Goal: Task Accomplishment & Management: Use online tool/utility

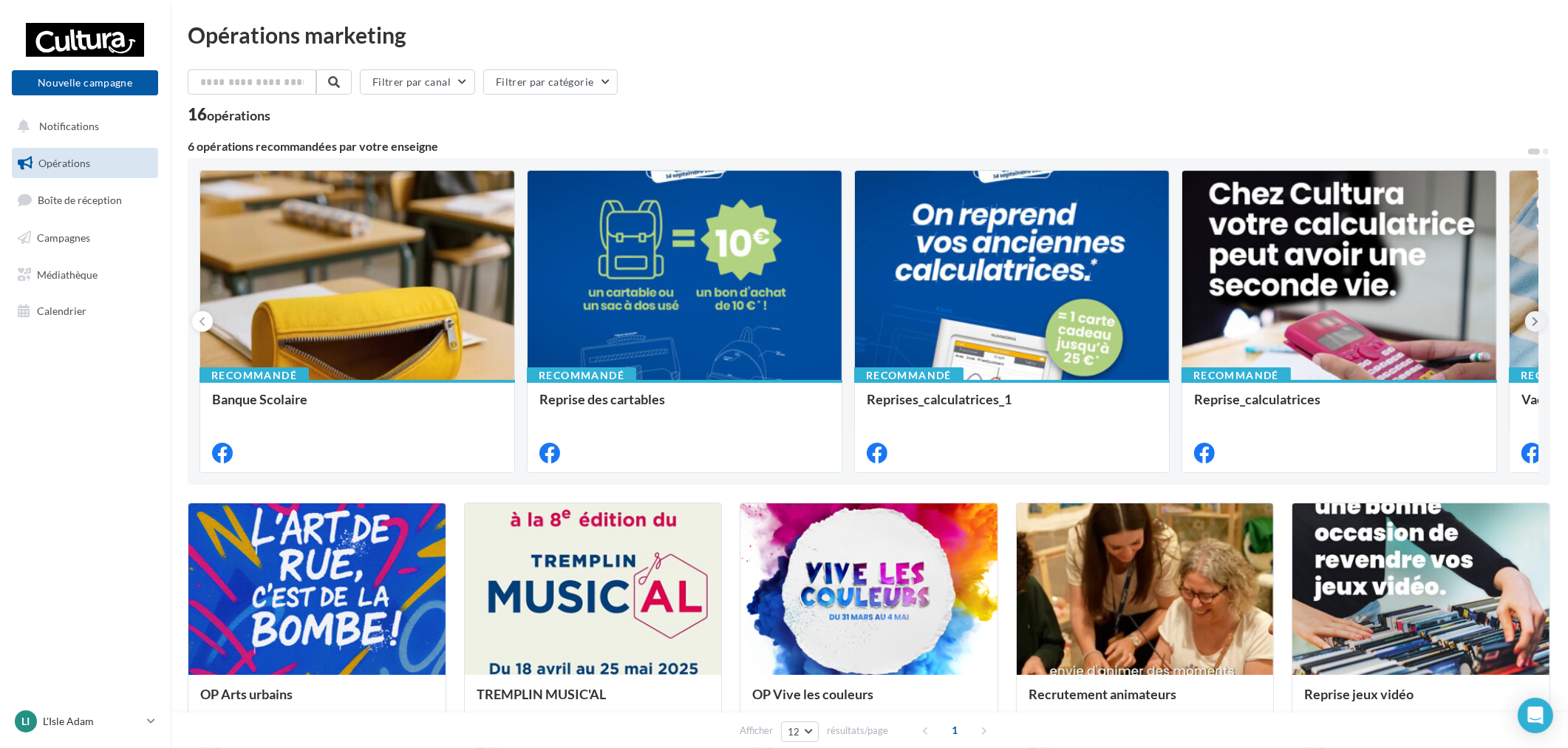
click at [1543, 314] on button at bounding box center [1535, 322] width 21 height 21
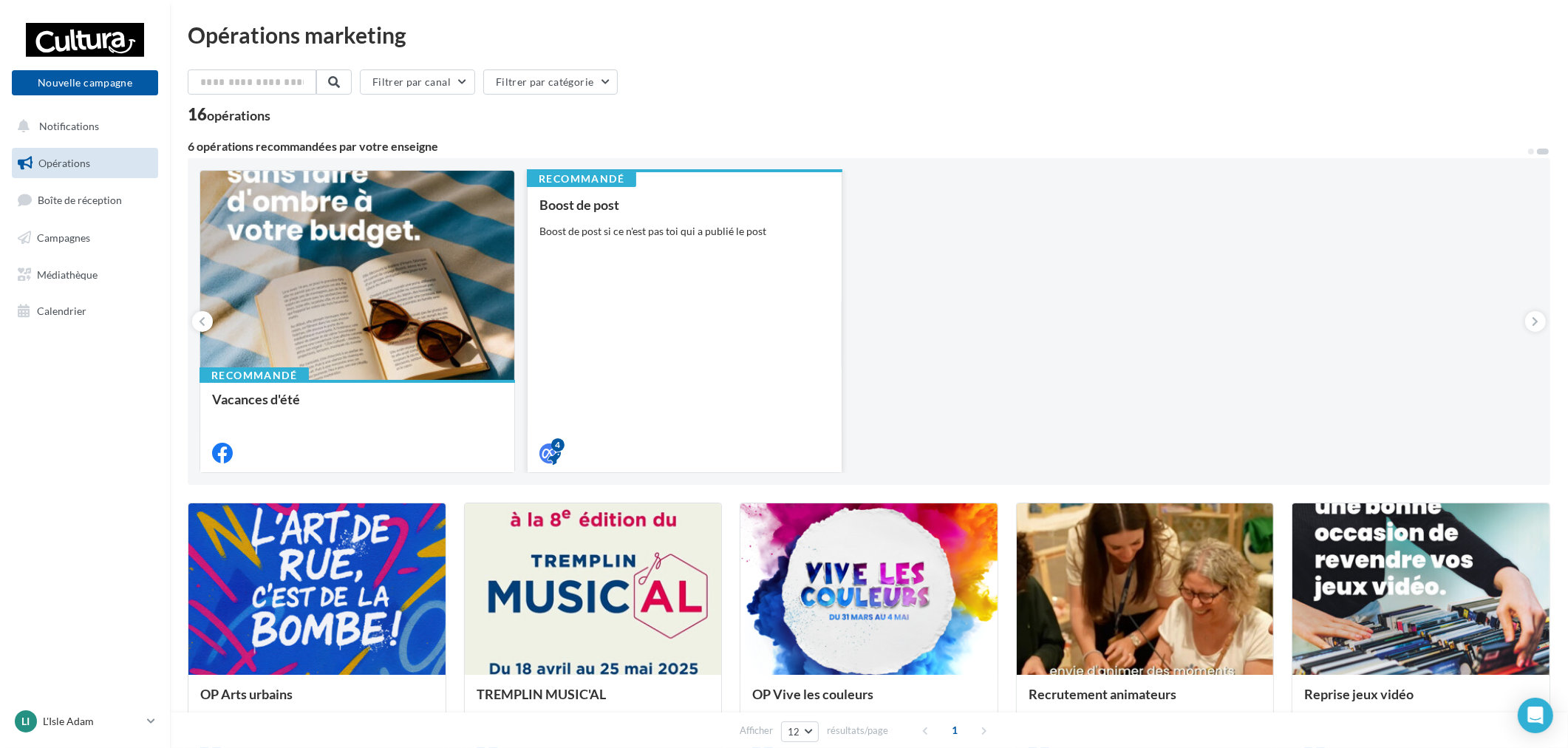
click at [777, 328] on div "Boost de post Boost de post si ce n'est pas toi qui a publié le post" at bounding box center [685, 328] width 290 height 261
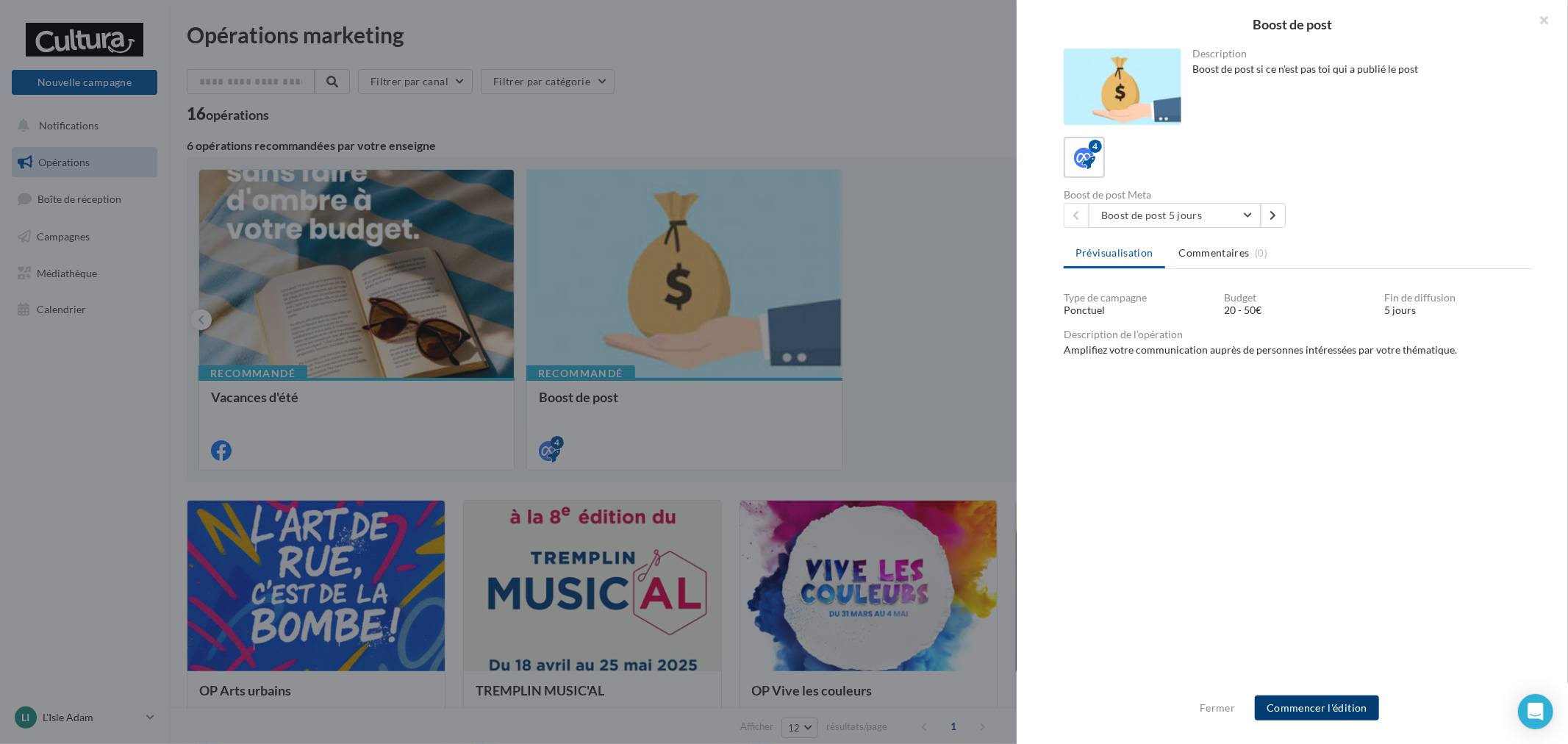
click at [1345, 708] on button "Commencer l'édition" at bounding box center [1317, 709] width 124 height 25
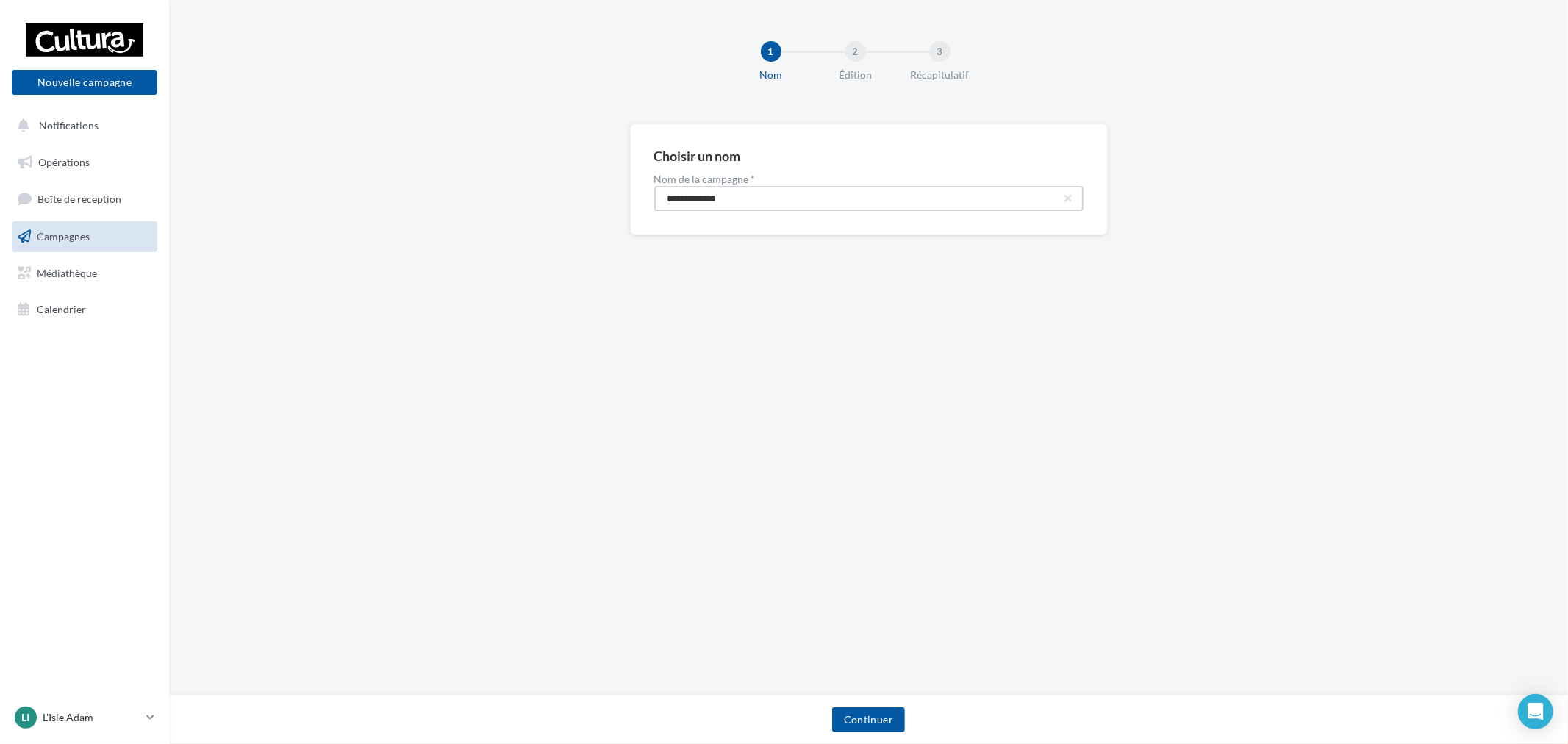
click at [783, 211] on input "**********" at bounding box center [869, 199] width 429 height 25
type input "**********"
click at [866, 726] on button "Continuer" at bounding box center [869, 720] width 73 height 25
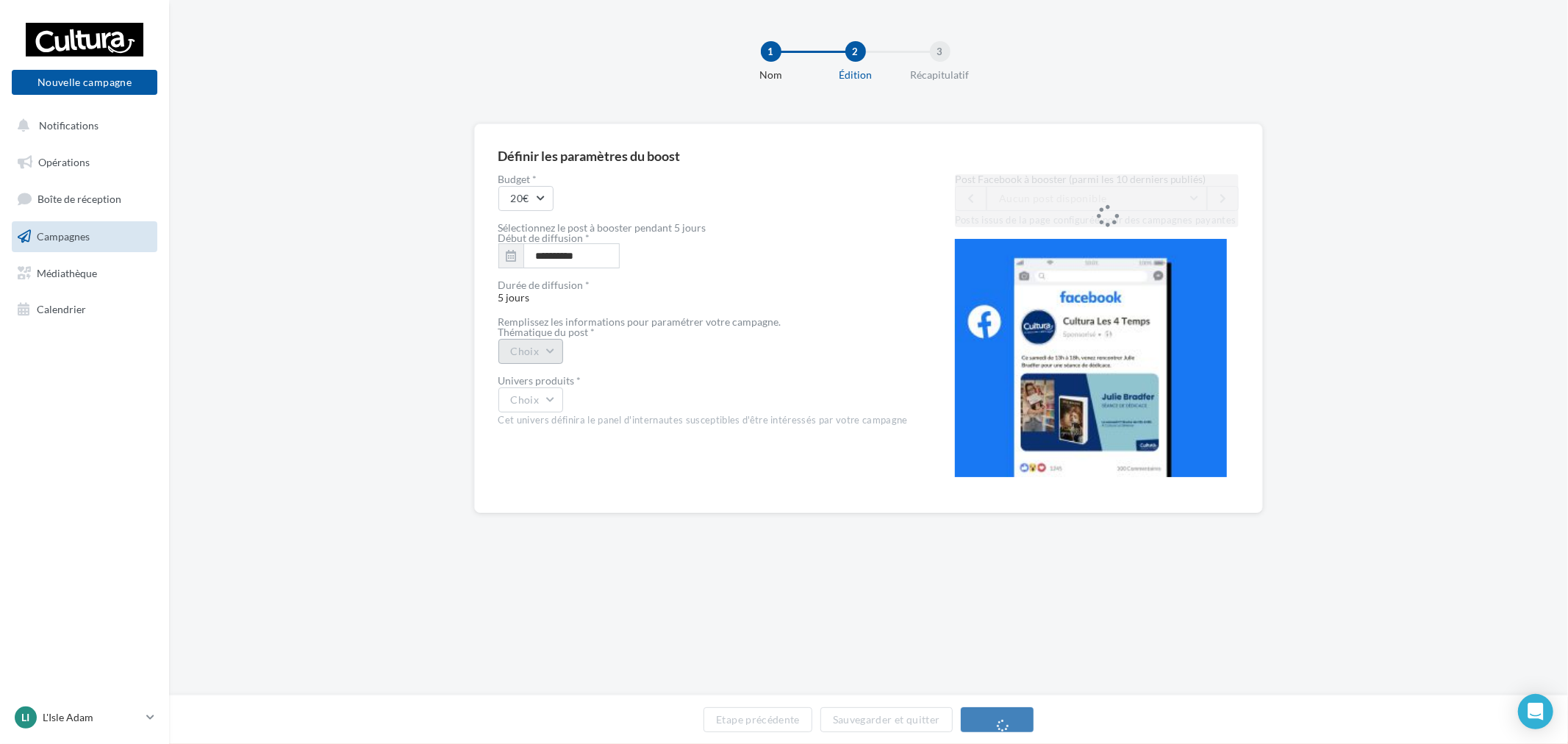
click at [560, 344] on button "Choix" at bounding box center [531, 352] width 66 height 25
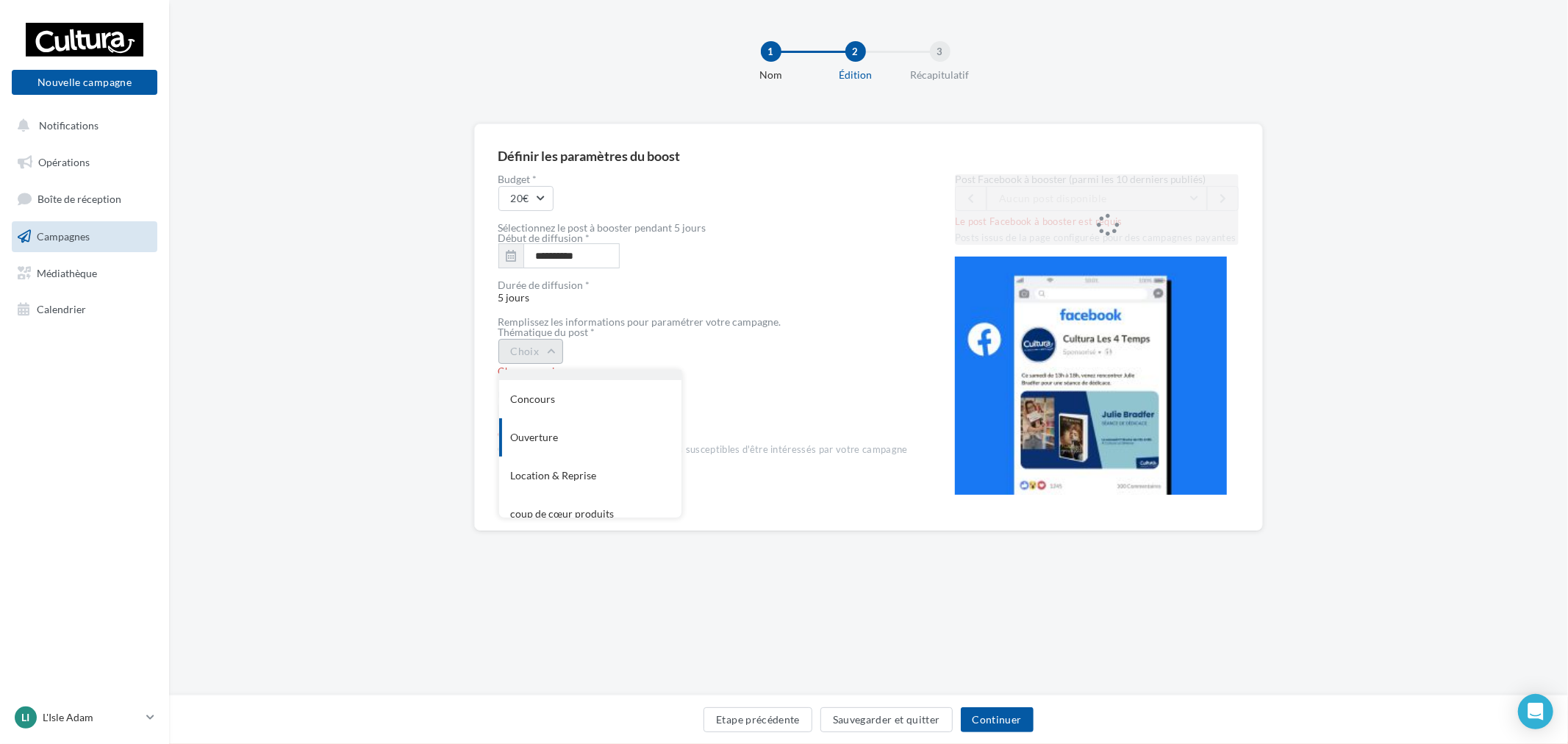
scroll to position [77, 0]
click at [563, 422] on div "Concours" at bounding box center [590, 428] width 182 height 38
click at [539, 420] on button "Choix" at bounding box center [531, 414] width 66 height 25
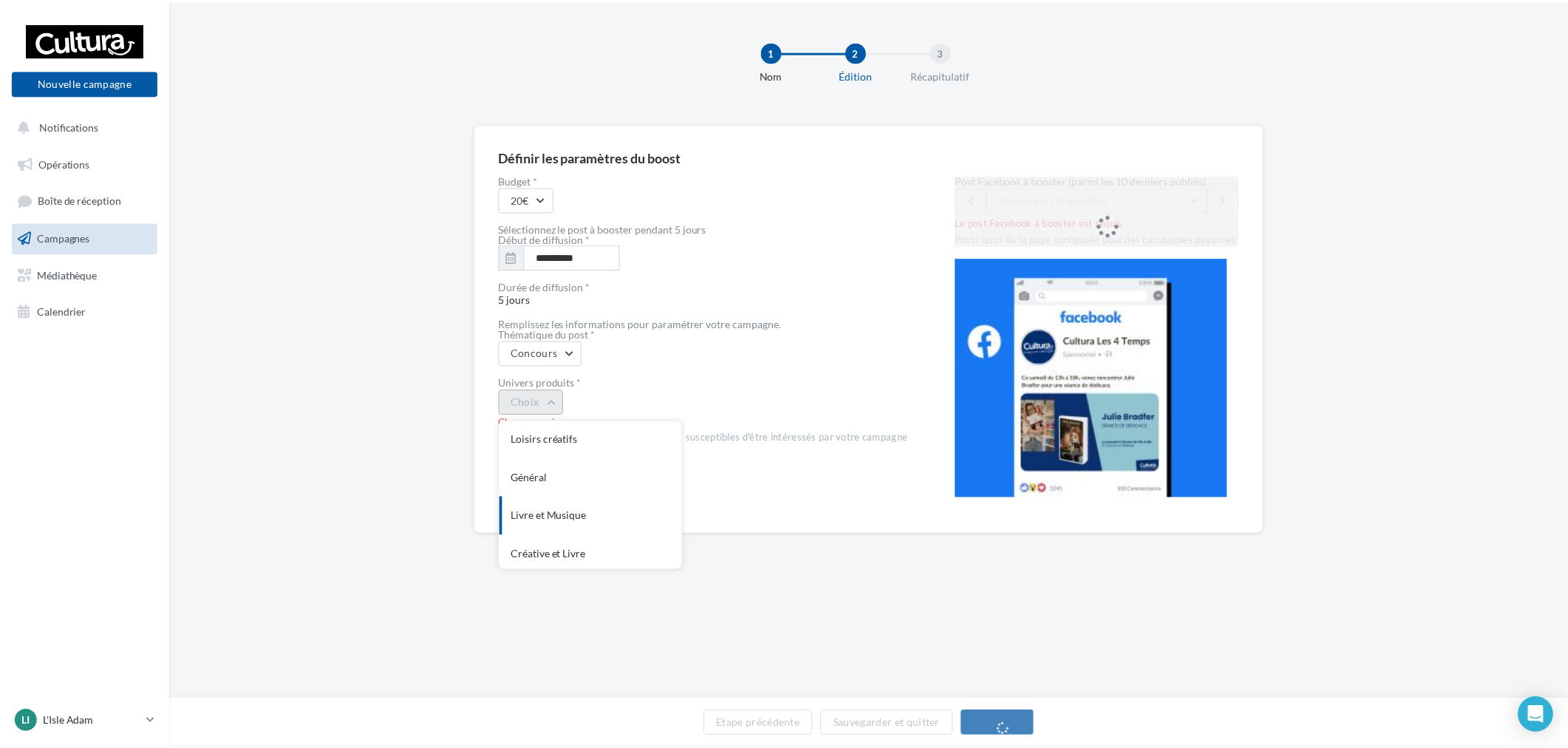
scroll to position [120, 0]
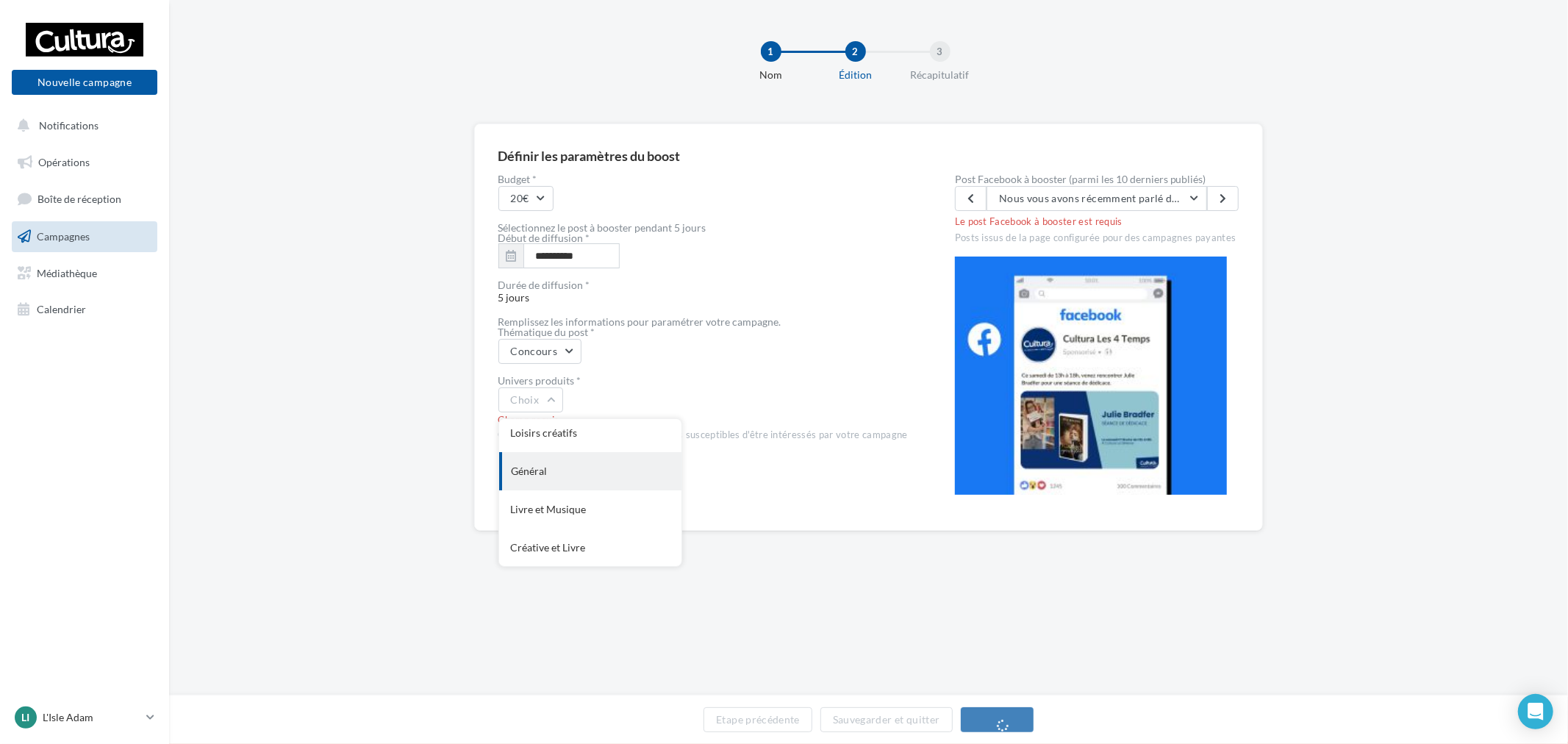
click at [600, 475] on div "Général" at bounding box center [590, 471] width 182 height 38
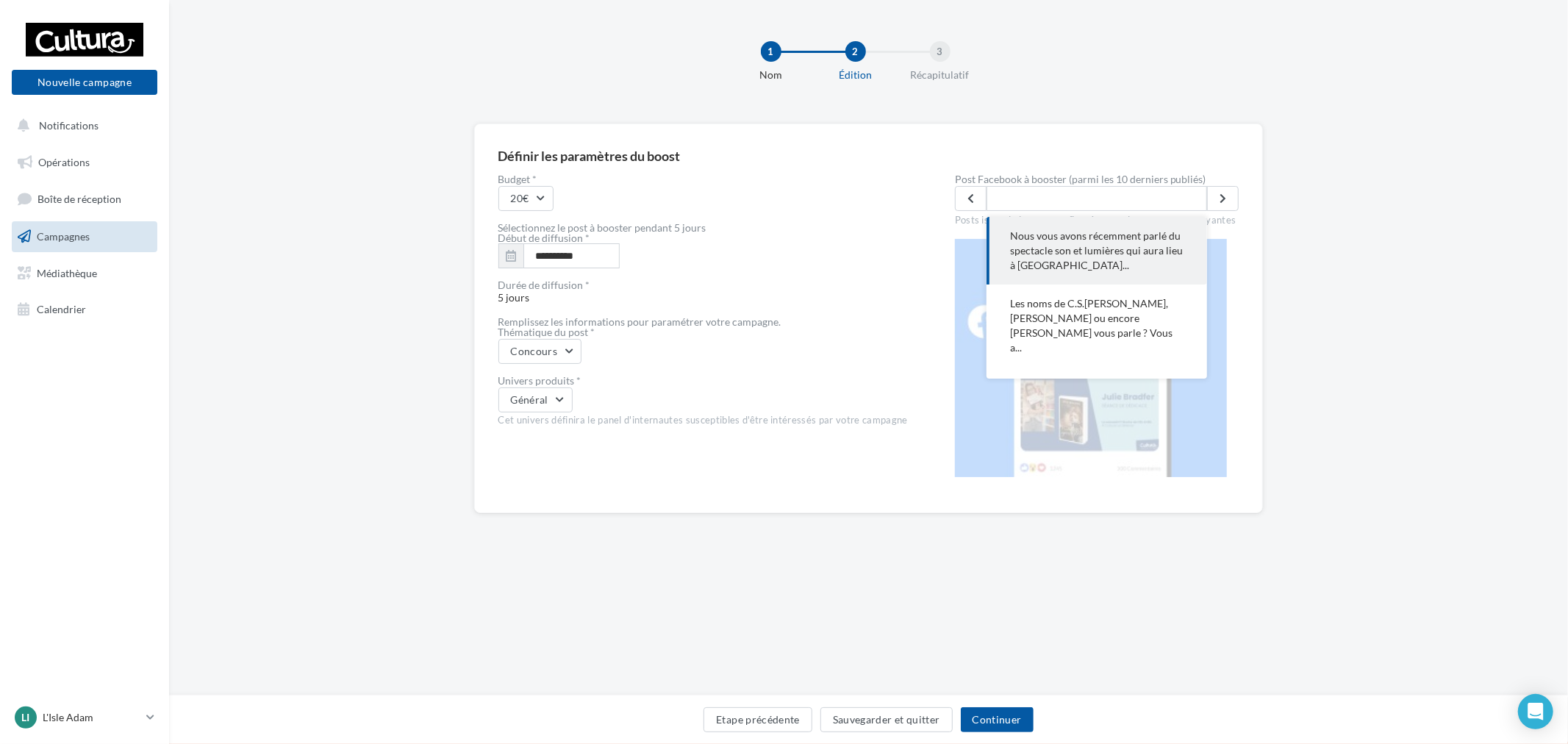
click at [1088, 237] on span "Nous vous avons récemment parlé du spectacle son et lumières qui aura lieu à [G…" at bounding box center [1097, 251] width 174 height 44
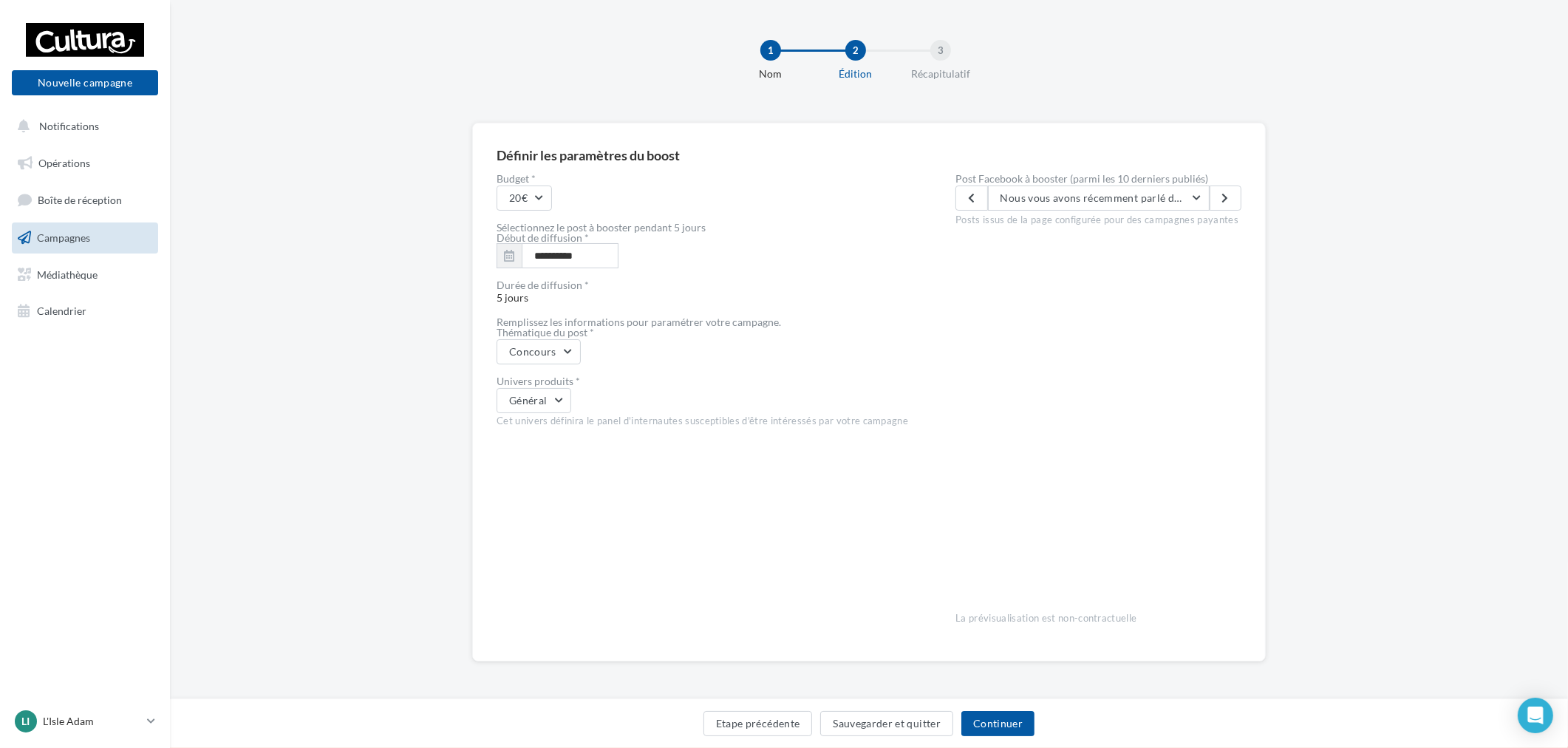
scroll to position [0, 0]
click at [1000, 721] on button "Continuer" at bounding box center [998, 724] width 74 height 25
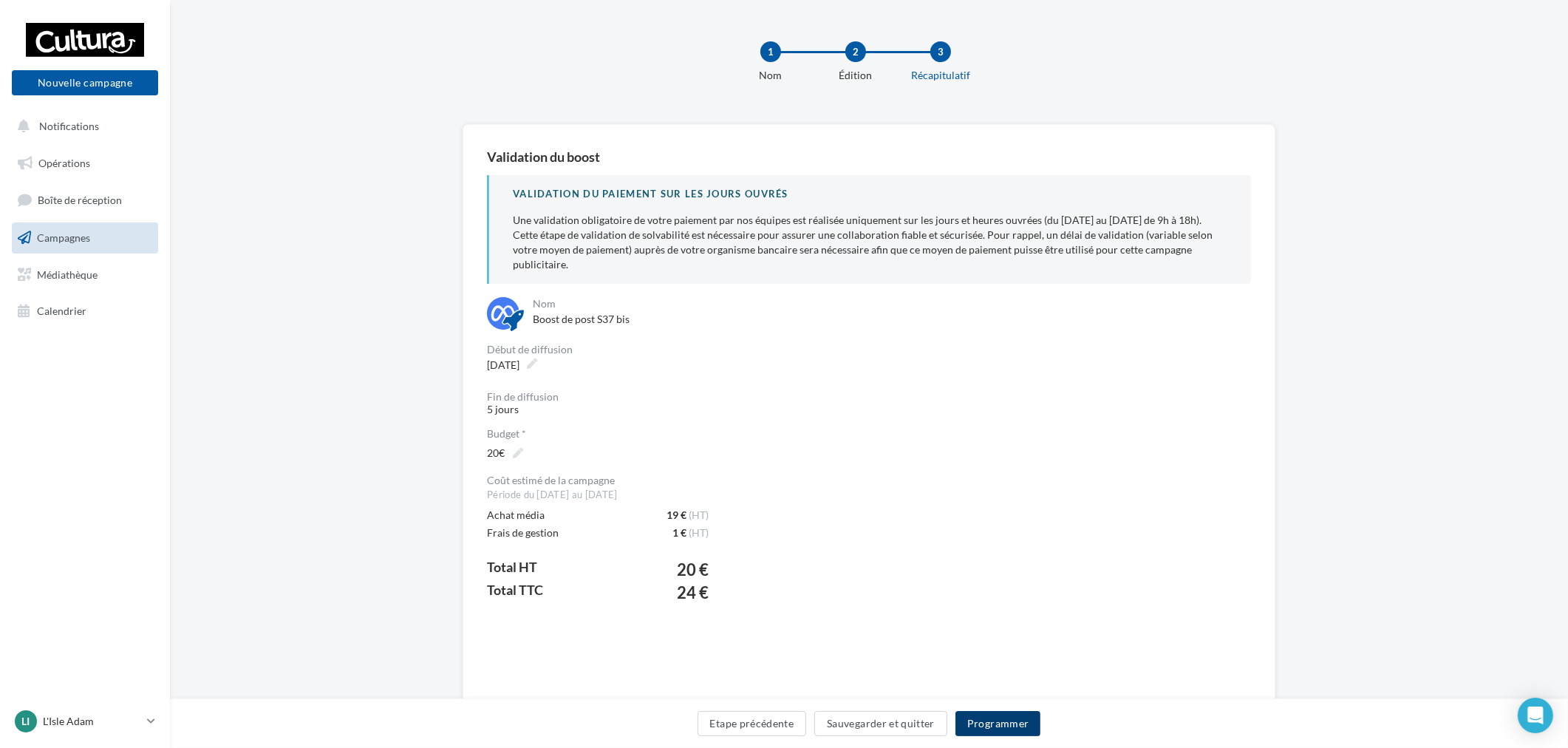
click at [1019, 720] on button "Programmer" at bounding box center [998, 724] width 85 height 25
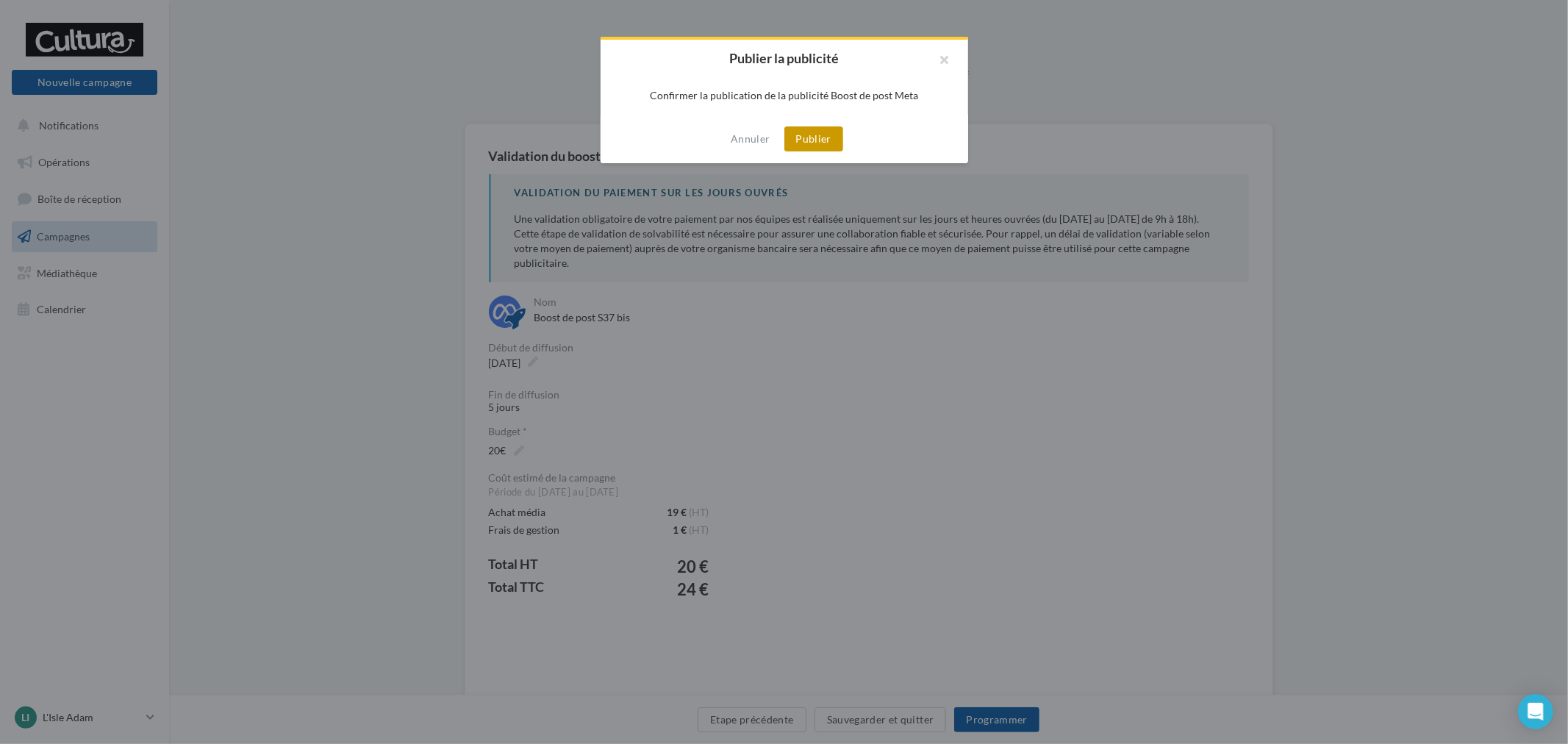
click at [839, 132] on button "Publier" at bounding box center [814, 139] width 59 height 25
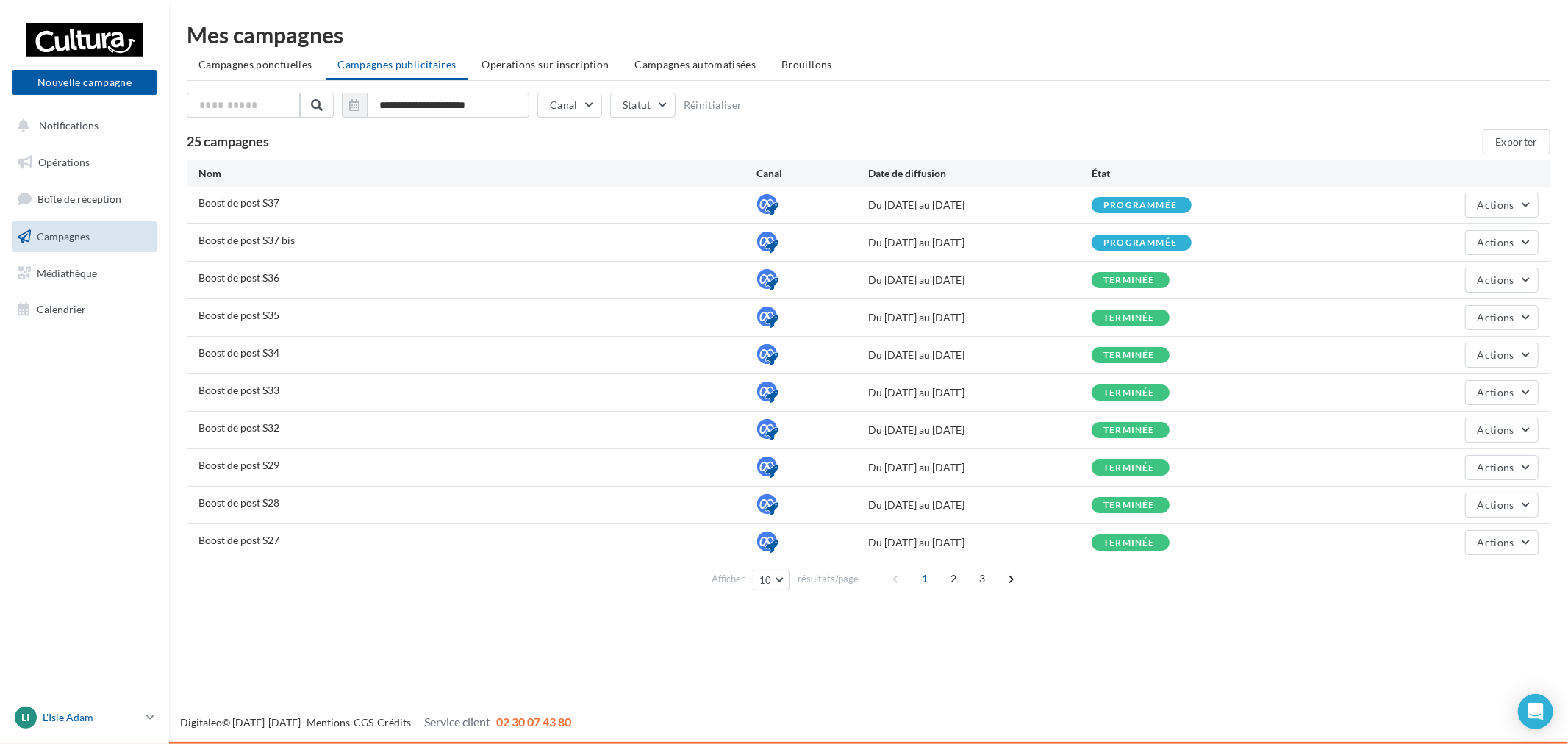
click at [18, 713] on div "LI" at bounding box center [26, 718] width 22 height 22
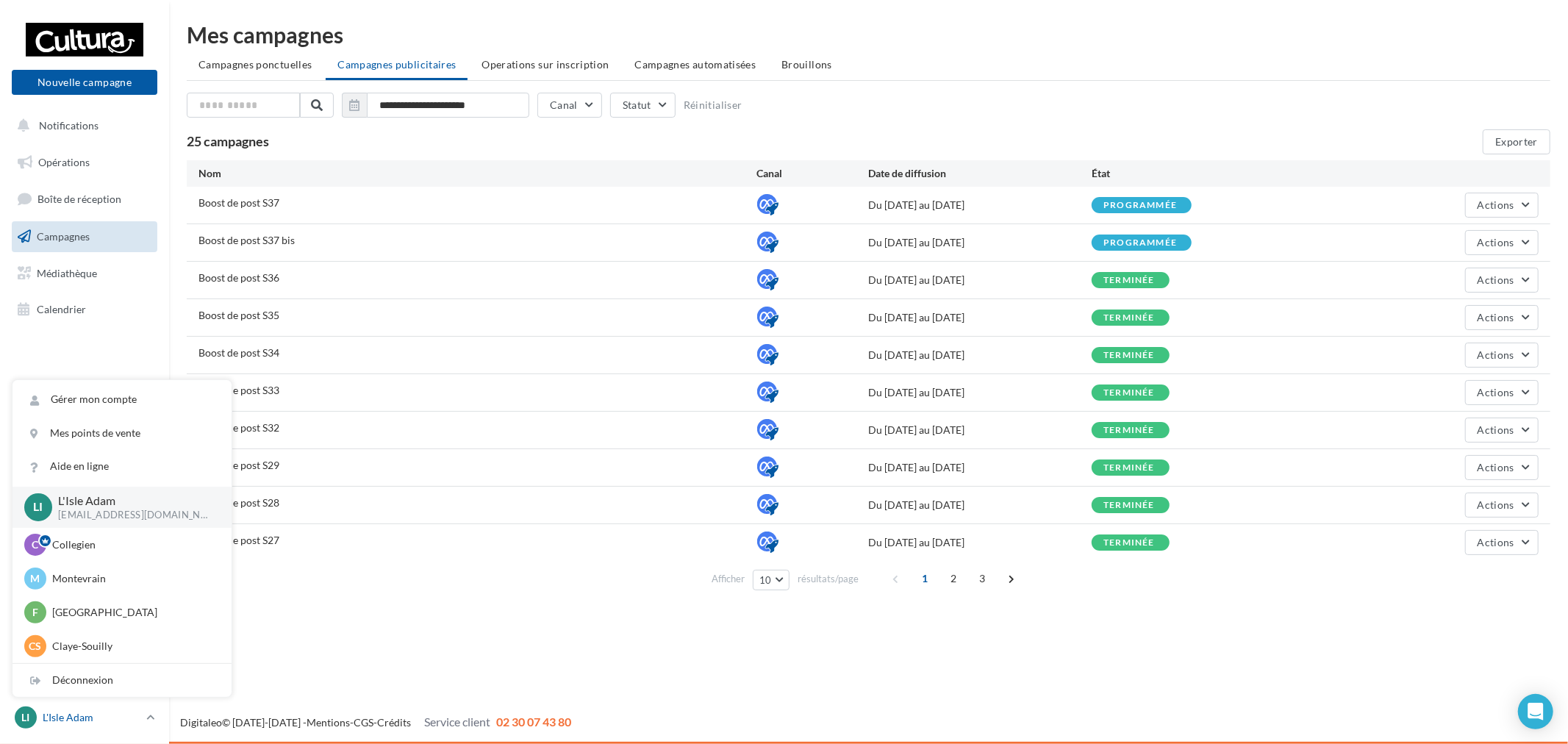
click at [49, 716] on p "L'Isle Adam" at bounding box center [92, 718] width 97 height 15
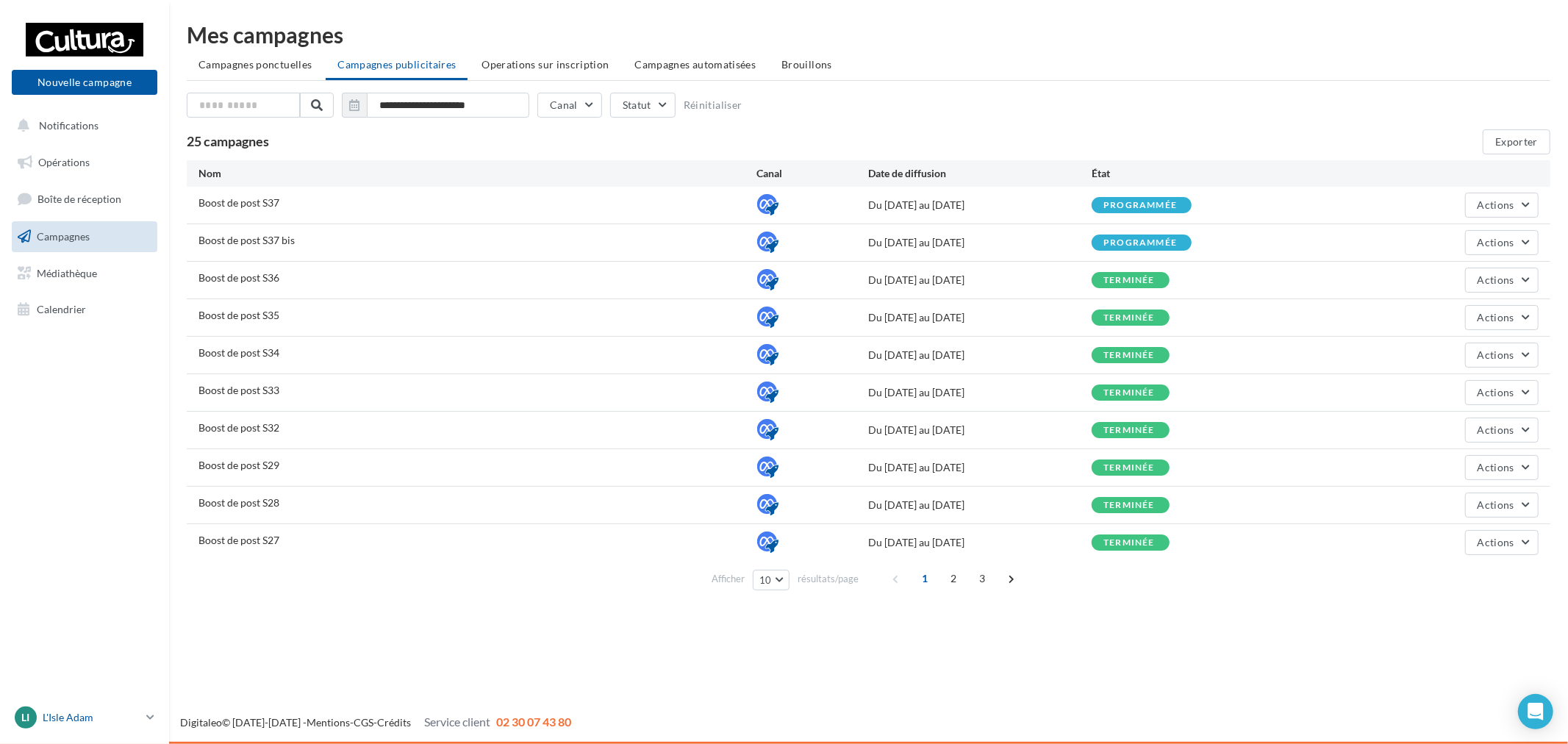
click at [83, 717] on p "L'Isle Adam" at bounding box center [92, 718] width 97 height 15
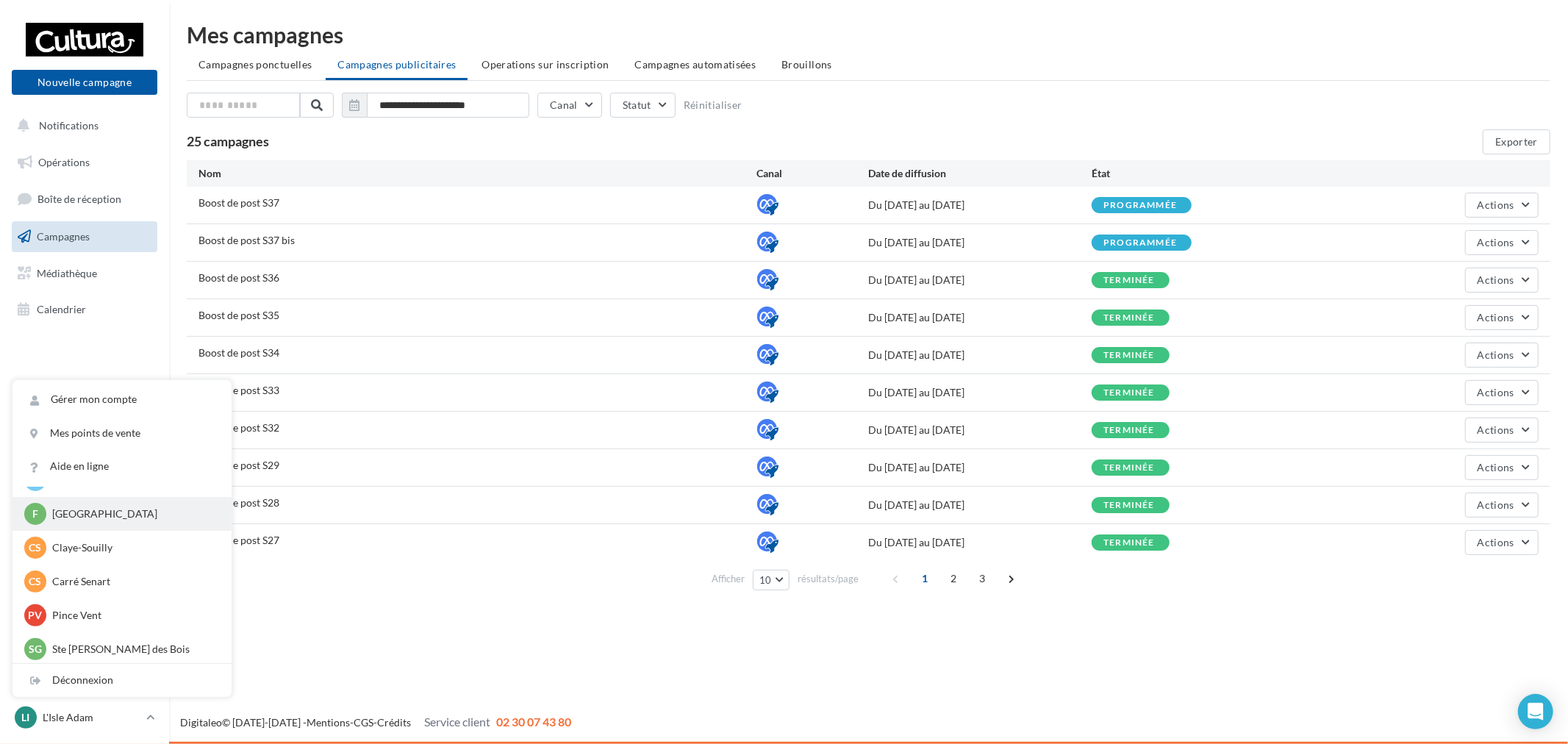
scroll to position [101, 0]
click at [114, 511] on p "Franconville" at bounding box center [133, 511] width 162 height 15
